Goal: Navigation & Orientation: Find specific page/section

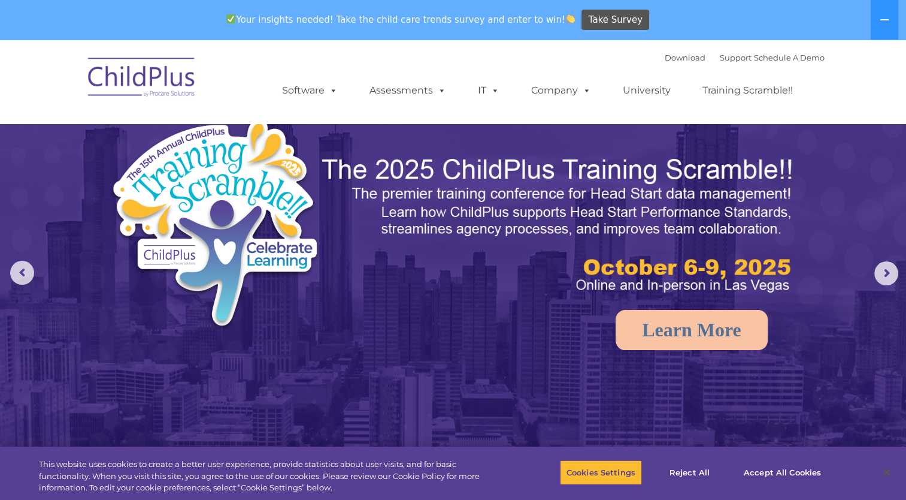
select select "MEDIUM"
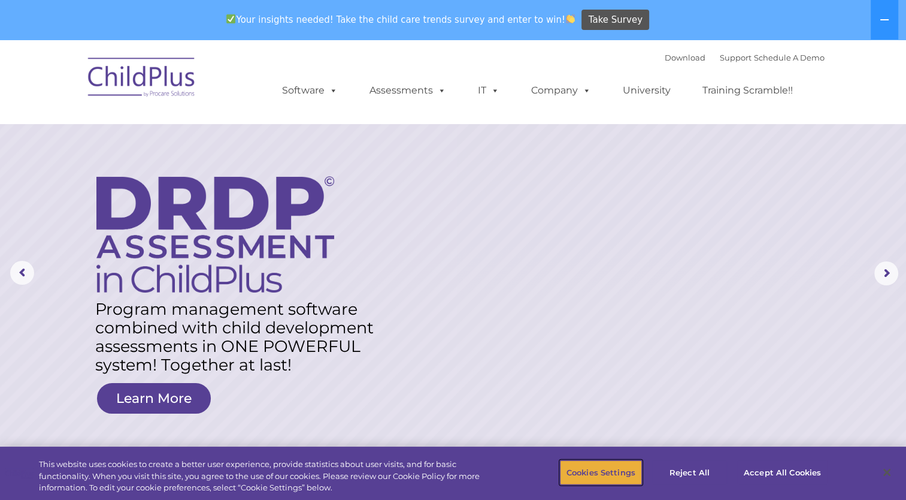
click at [589, 473] on button "Cookies Settings" at bounding box center [601, 471] width 82 height 25
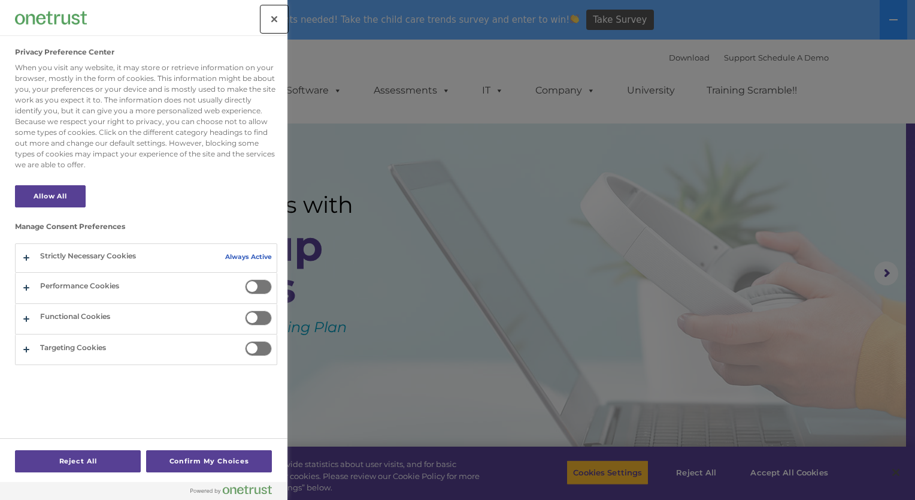
click at [278, 25] on button "Close" at bounding box center [274, 19] width 26 height 26
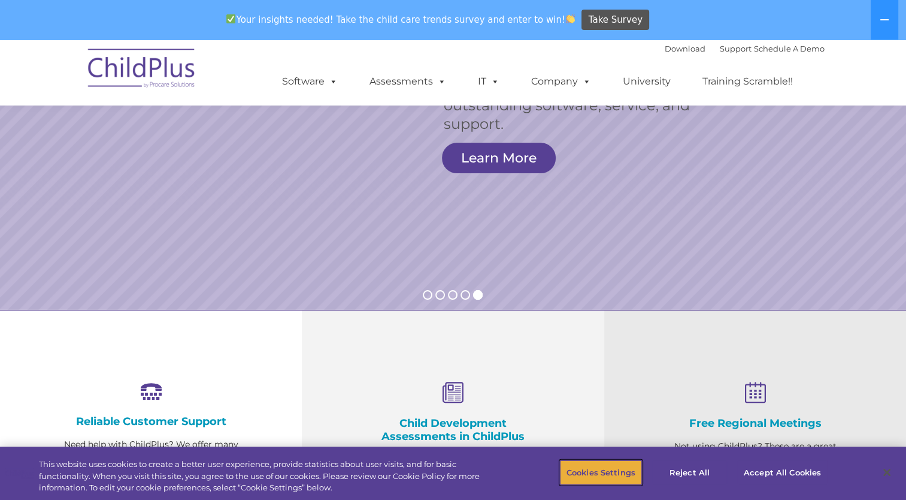
scroll to position [198, 0]
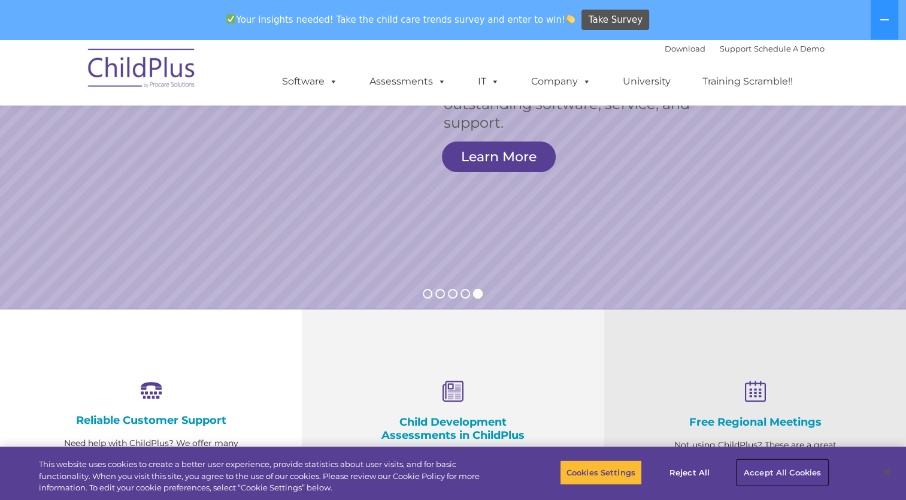
click at [776, 469] on button "Accept All Cookies" at bounding box center [782, 471] width 90 height 25
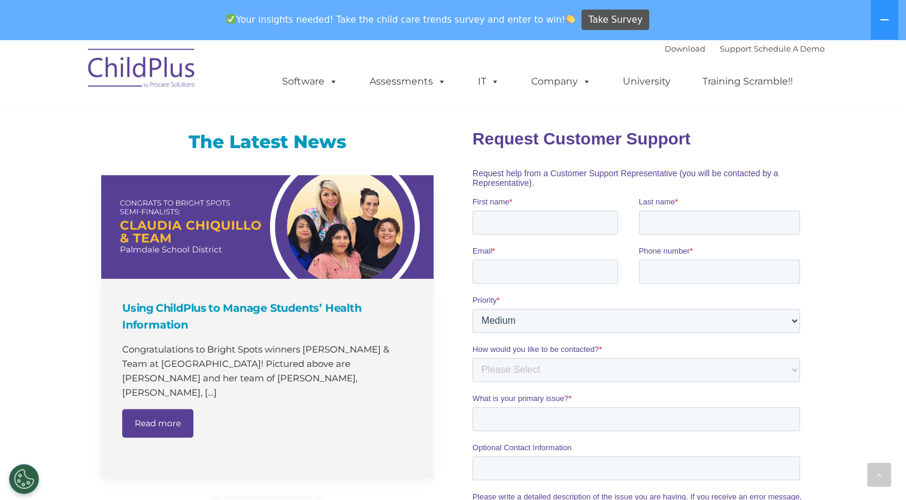
scroll to position [746, 0]
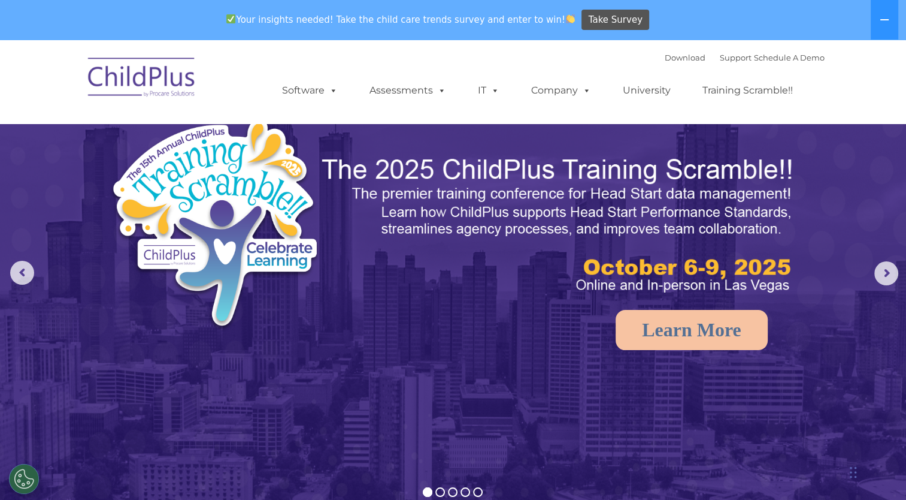
select select "MEDIUM"
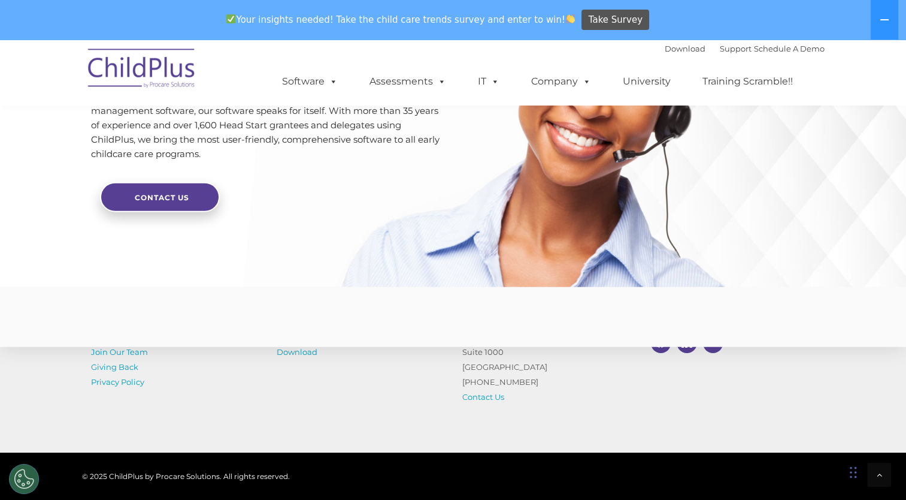
scroll to position [2931, 0]
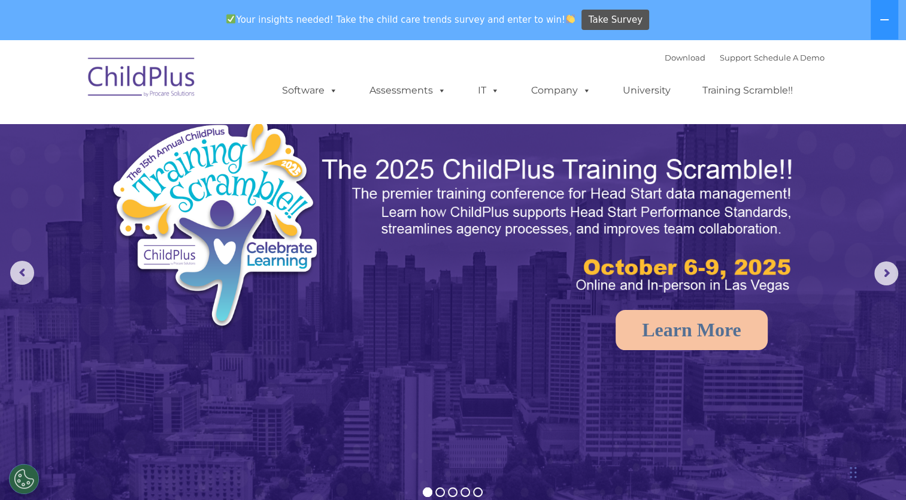
select select "MEDIUM"
